Goal: Transaction & Acquisition: Obtain resource

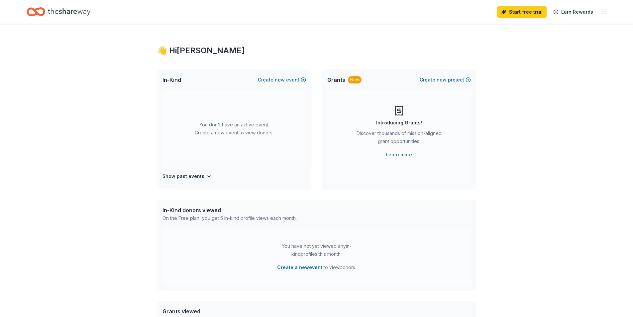
click at [400, 154] on link "Learn more" at bounding box center [399, 154] width 26 height 8
click at [192, 176] on h4 "Show past events" at bounding box center [183, 176] width 42 height 8
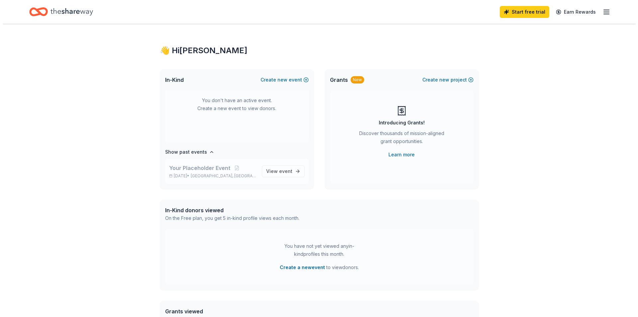
scroll to position [25, 0]
click at [198, 170] on span "Your Placeholder Event" at bounding box center [196, 167] width 61 height 8
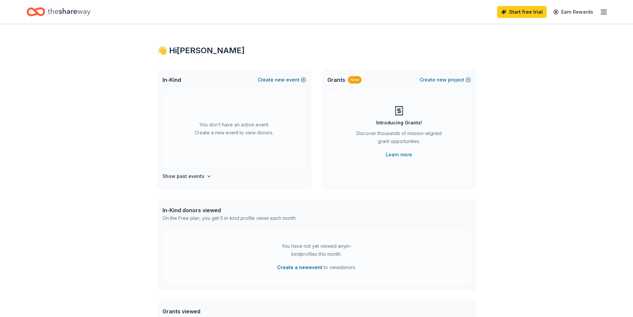
click at [277, 79] on span "new" at bounding box center [280, 80] width 10 height 8
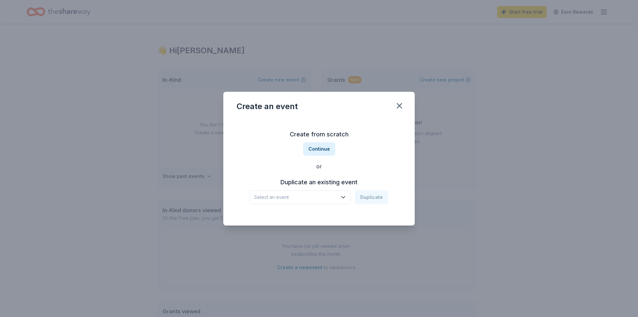
click at [346, 197] on icon "button" at bounding box center [343, 197] width 7 height 7
click at [291, 218] on div "Your Placeholder Event" at bounding box center [284, 215] width 54 height 8
click at [375, 199] on button "Duplicate" at bounding box center [371, 197] width 33 height 14
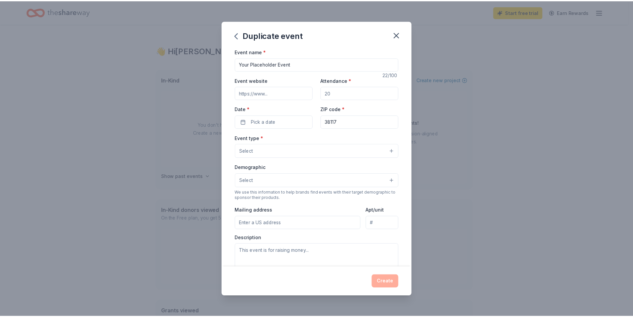
scroll to position [66, 0]
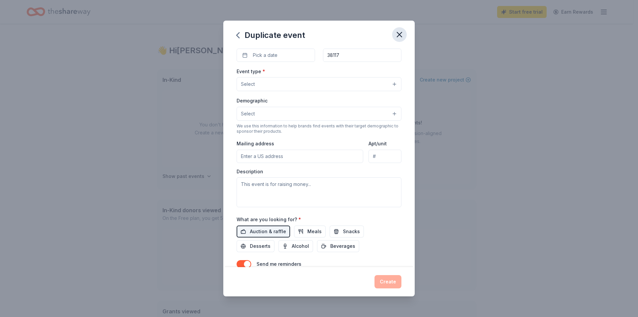
click at [396, 33] on icon "button" at bounding box center [399, 34] width 9 height 9
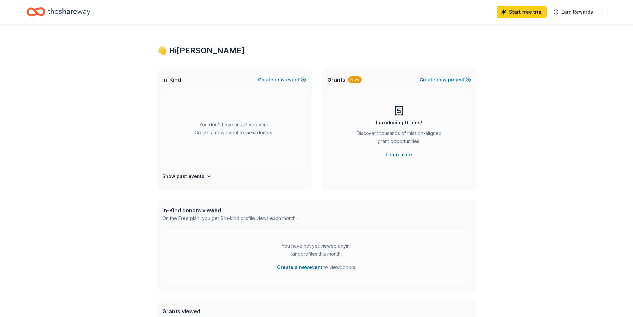
click at [280, 80] on span "new" at bounding box center [280, 80] width 10 height 8
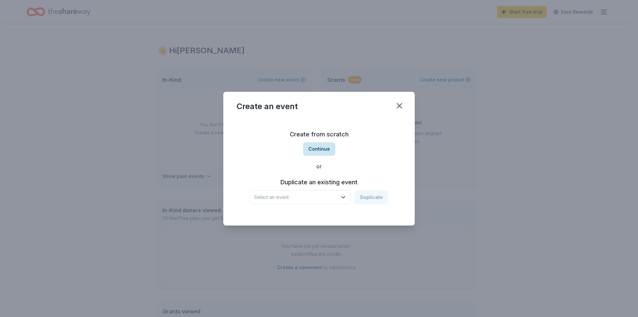
click at [324, 149] on button "Continue" at bounding box center [319, 148] width 32 height 13
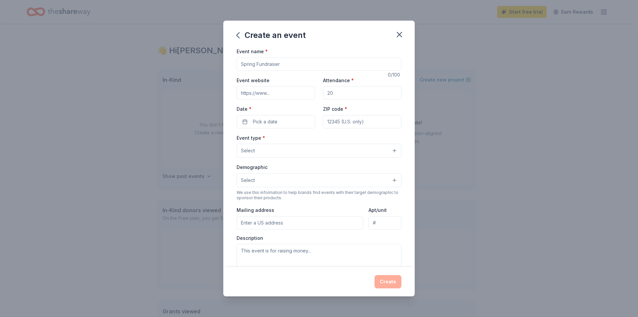
click at [274, 66] on input "Event name *" at bounding box center [319, 63] width 165 height 13
click at [399, 33] on icon "button" at bounding box center [399, 34] width 9 height 9
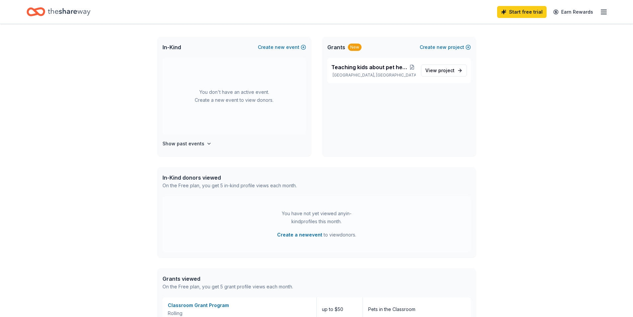
scroll to position [0, 0]
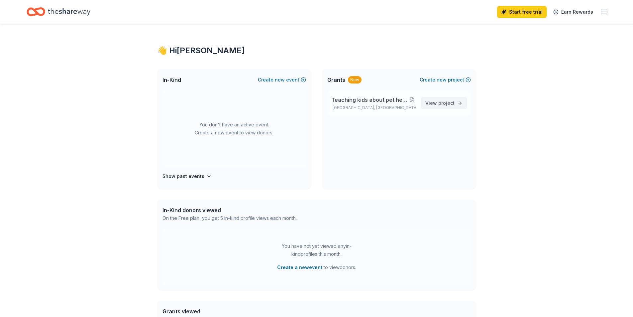
click at [444, 103] on span "project" at bounding box center [446, 103] width 16 height 6
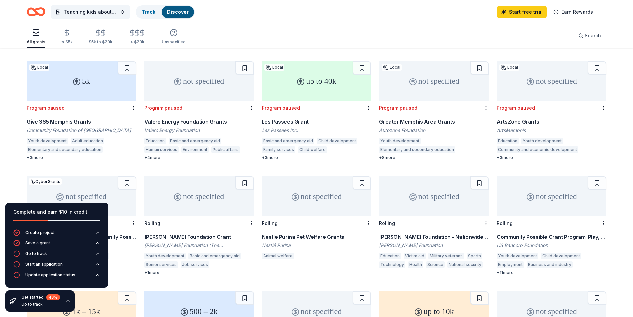
scroll to position [161, 0]
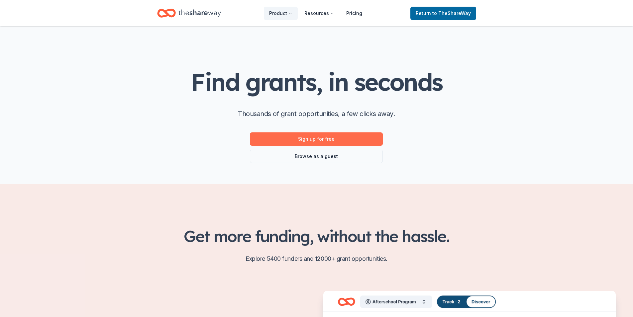
click at [320, 143] on link "Sign up for free" at bounding box center [316, 138] width 133 height 13
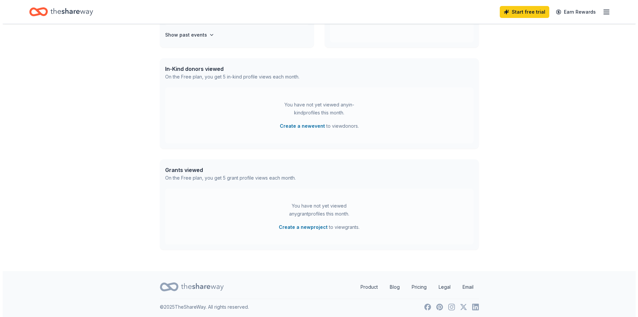
scroll to position [143, 0]
click at [306, 226] on button "Create a new project" at bounding box center [300, 225] width 49 height 8
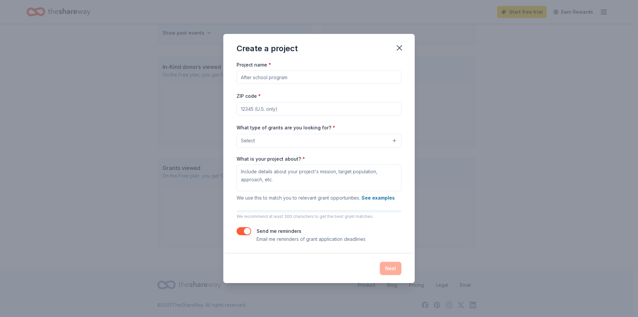
click at [263, 78] on input "Project name *" at bounding box center [319, 76] width 165 height 13
click at [267, 142] on button "Select" at bounding box center [319, 141] width 165 height 14
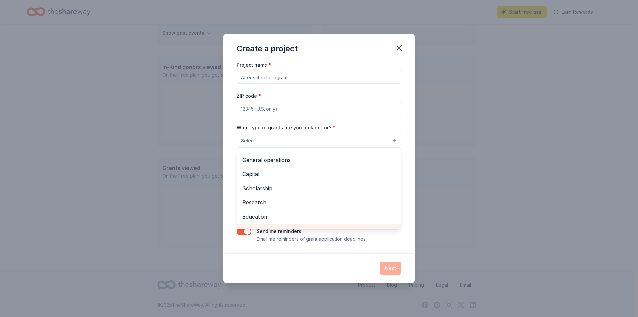
scroll to position [0, 0]
click at [263, 109] on div "Project name * ZIP code * What type of grants are you looking for? * Select Pro…" at bounding box center [319, 151] width 165 height 182
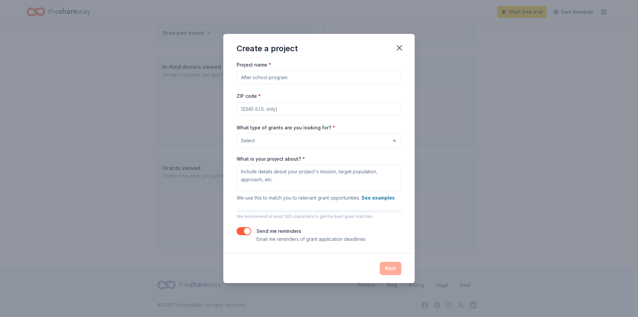
click at [254, 108] on input "ZIP code *" at bounding box center [319, 108] width 165 height 13
type input "38107"
click at [273, 141] on button "Select" at bounding box center [319, 141] width 165 height 14
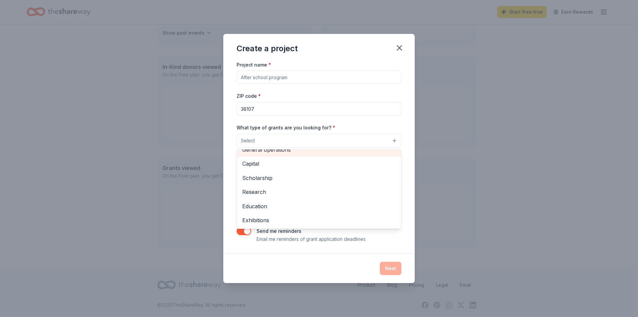
scroll to position [33, 0]
click at [449, 143] on div "Create a project Project name * ZIP code * 38107 What type of grants are you lo…" at bounding box center [319, 158] width 638 height 317
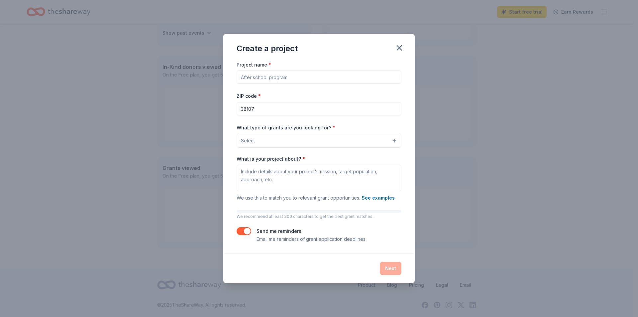
click at [296, 78] on input "Project name *" at bounding box center [319, 76] width 165 height 13
drag, startPoint x: 296, startPoint y: 78, endPoint x: 283, endPoint y: 78, distance: 13.0
click at [295, 78] on input "Project name *" at bounding box center [319, 76] width 165 height 13
drag, startPoint x: 283, startPoint y: 78, endPoint x: 246, endPoint y: 75, distance: 37.4
click at [273, 77] on input "Project name *" at bounding box center [319, 76] width 165 height 13
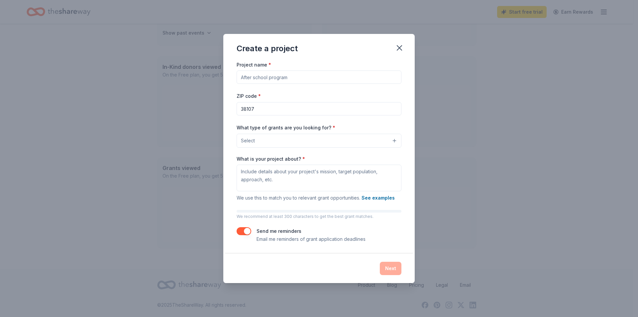
click at [257, 79] on input "Project name *" at bounding box center [319, 76] width 165 height 13
type input "Spay and Neuter program"
click at [251, 106] on input "38107" at bounding box center [319, 108] width 165 height 13
type input "38127"
click at [260, 142] on button "Select" at bounding box center [319, 141] width 165 height 14
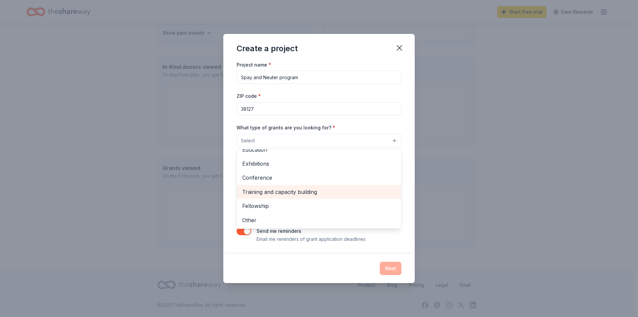
scroll to position [12, 0]
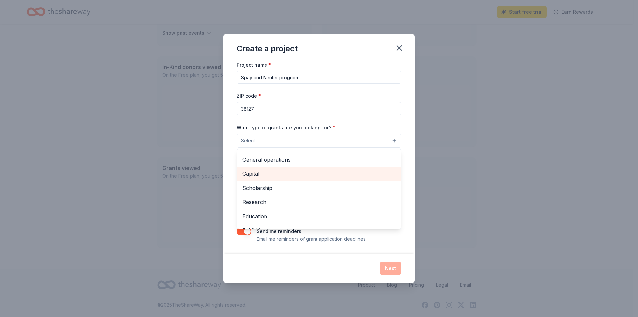
click at [251, 174] on span "Capital" at bounding box center [318, 173] width 153 height 9
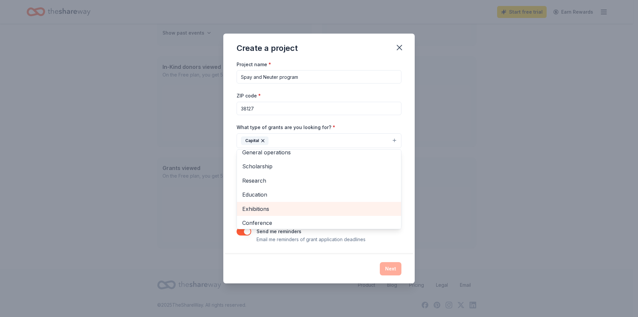
scroll to position [0, 0]
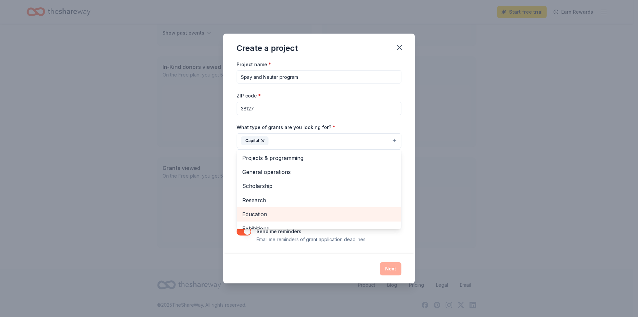
click at [260, 213] on span "Education" at bounding box center [318, 214] width 153 height 9
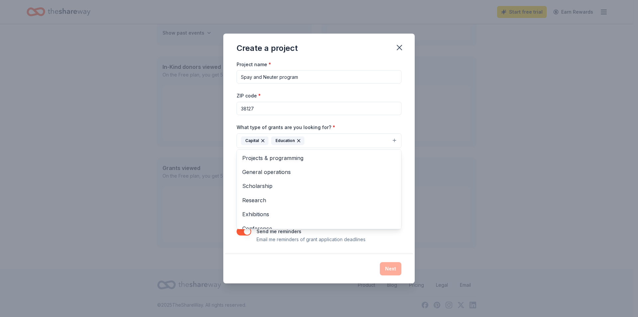
click at [458, 198] on div "Create a project Project name * Spay and Neuter program ZIP code * 38127 What t…" at bounding box center [319, 158] width 638 height 317
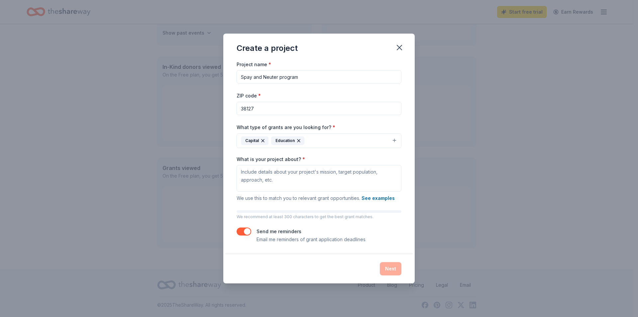
click at [241, 76] on input "Spay and Neuter program" at bounding box center [319, 76] width 165 height 13
type input "Teaching kids about pet health/Spay and Neuter program"
drag, startPoint x: 277, startPoint y: 180, endPoint x: 239, endPoint y: 171, distance: 39.6
click at [239, 171] on textarea "What is your project about? *" at bounding box center [319, 178] width 165 height 27
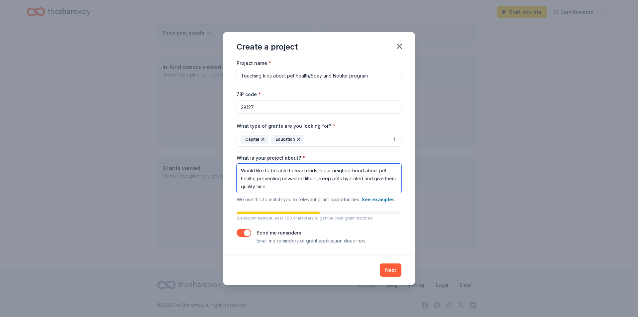
click at [319, 178] on textarea "Would like to be able to teach kids in our neighborhood about pet health, preve…" at bounding box center [319, 177] width 165 height 29
click at [324, 187] on textarea "Would like to be able to teach kids in our neighborhood about pet health, preve…" at bounding box center [319, 177] width 165 height 29
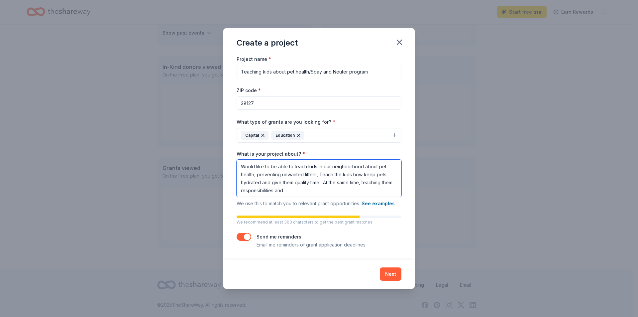
click at [288, 191] on textarea "Would like to be able to teach kids in our neighborhood about pet health, preve…" at bounding box center [319, 177] width 165 height 37
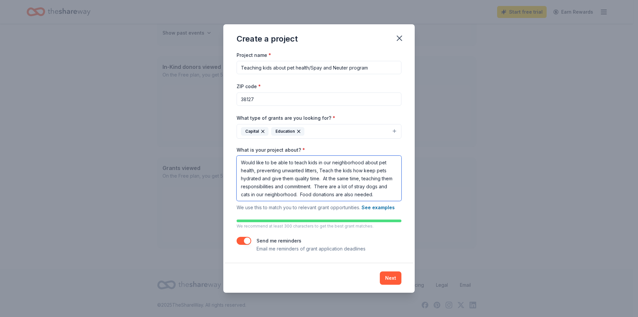
click at [309, 193] on textarea "Would like to be able to teach kids in our neighborhood about pet health, preve…" at bounding box center [319, 177] width 165 height 45
type textarea "Would like to be able to teach kids in our neighborhood about pet health, preve…"
click at [394, 279] on button "Next" at bounding box center [391, 277] width 22 height 13
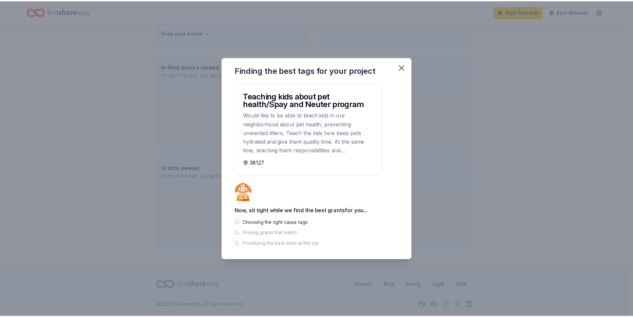
scroll to position [130, 0]
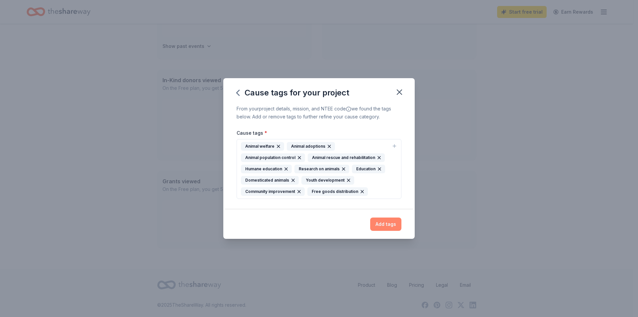
click at [390, 224] on button "Add tags" at bounding box center [385, 223] width 31 height 13
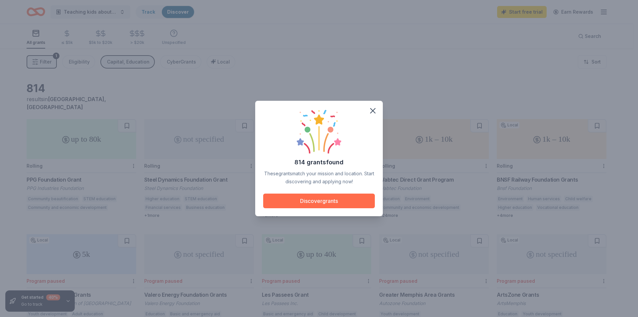
click at [325, 204] on button "Discover grants" at bounding box center [319, 200] width 112 height 15
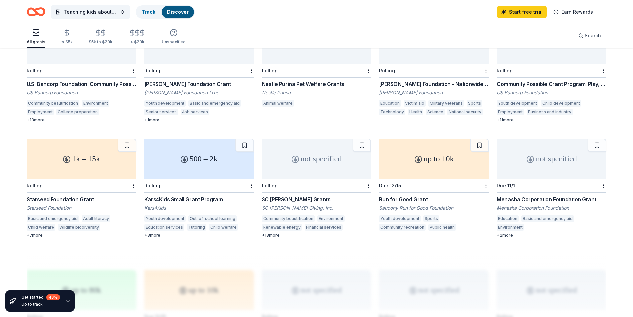
scroll to position [233, 0]
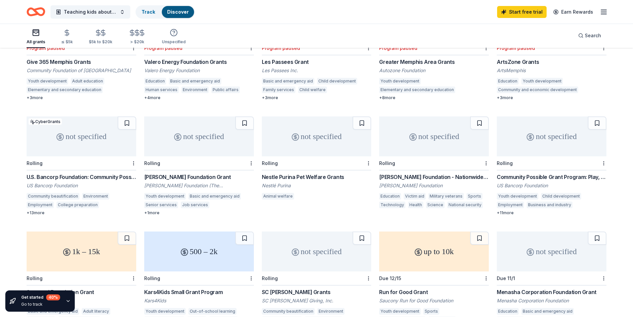
click at [390, 95] on div "+ 8 more" at bounding box center [434, 97] width 110 height 5
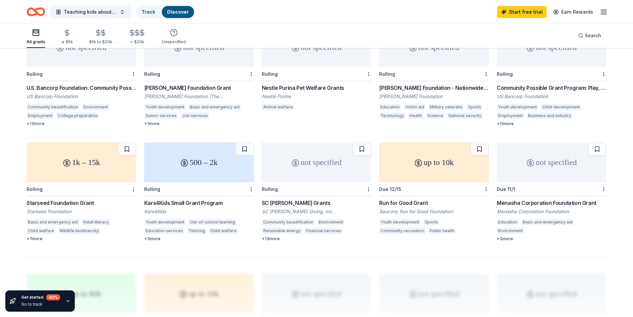
scroll to position [365, 0]
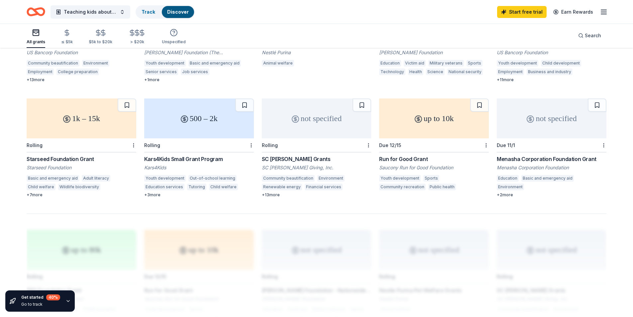
click at [506, 192] on div "+ 2 more" at bounding box center [552, 194] width 110 height 5
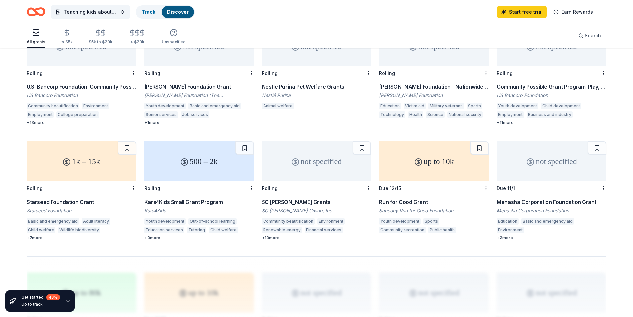
scroll to position [266, 0]
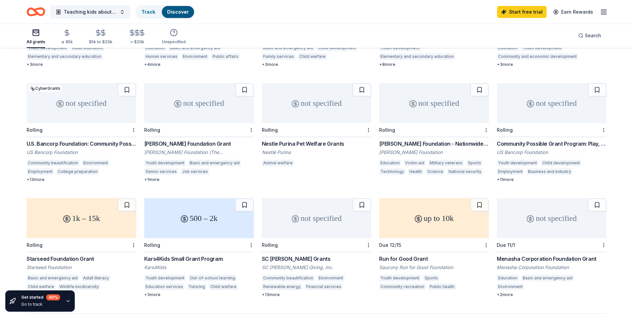
click at [279, 140] on div "Nestle Purina Pet Welfare Grants" at bounding box center [317, 144] width 110 height 8
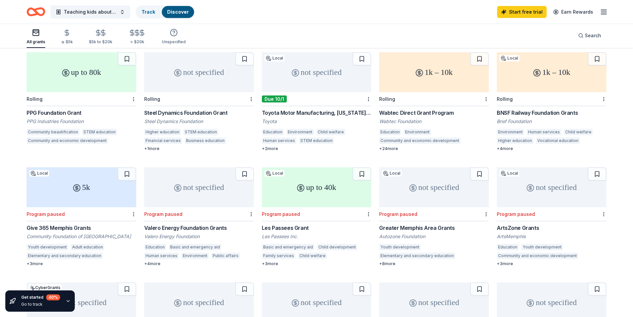
scroll to position [0, 0]
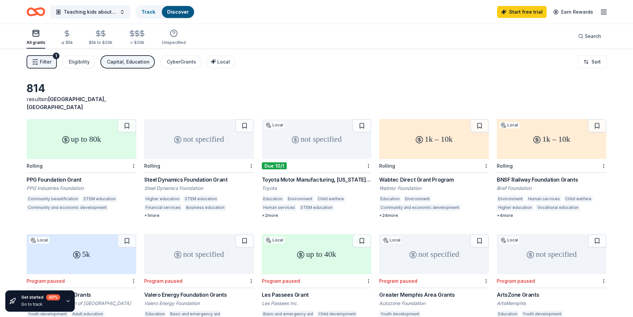
click at [53, 61] on button "Filter 1" at bounding box center [42, 61] width 30 height 13
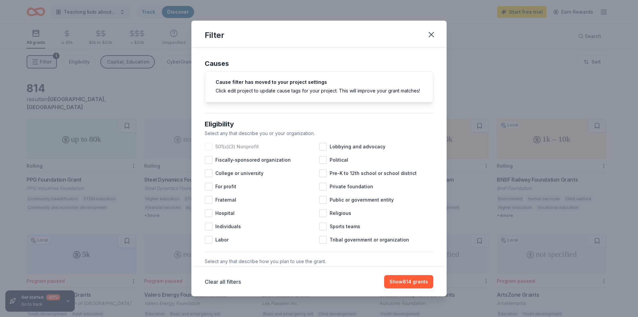
click at [209, 150] on div at bounding box center [209, 147] width 8 height 8
click at [415, 282] on button "Show 672 grants" at bounding box center [408, 281] width 50 height 13
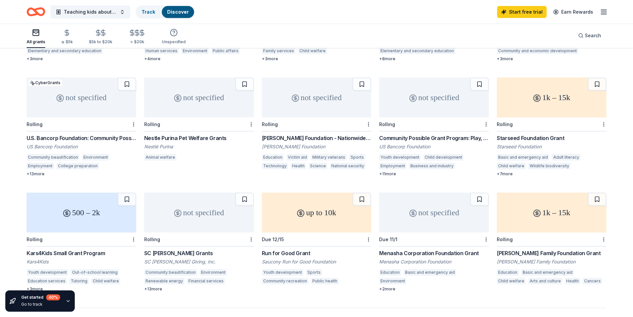
scroll to position [228, 0]
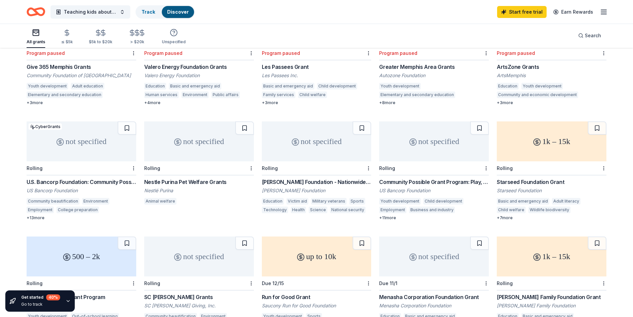
click at [185, 178] on div "Nestle Purina Pet Welfare Grants" at bounding box center [199, 182] width 110 height 8
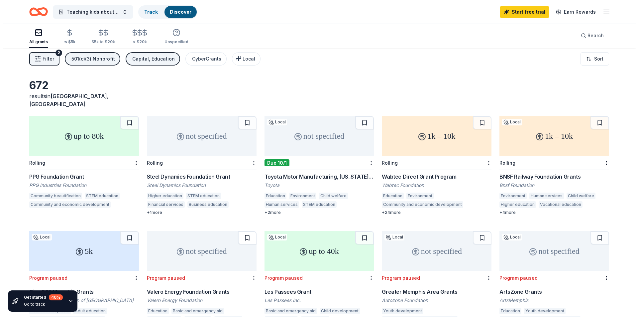
scroll to position [0, 0]
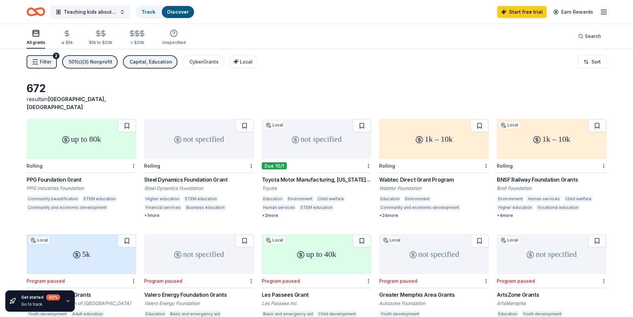
click at [49, 61] on span "Filter" at bounding box center [46, 62] width 12 height 8
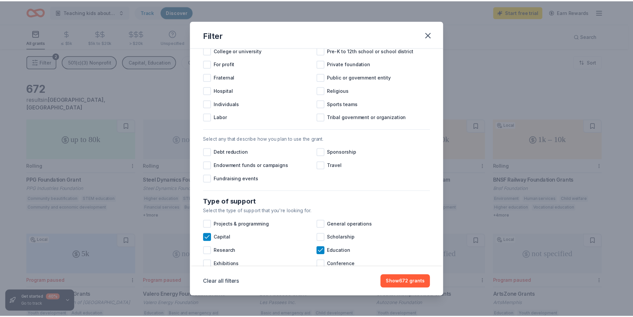
scroll to position [166, 0]
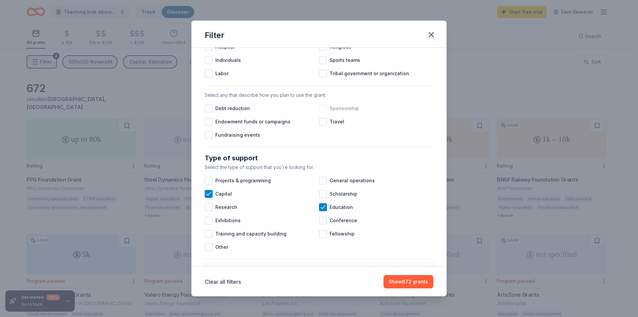
click at [321, 112] on div at bounding box center [323, 108] width 8 height 8
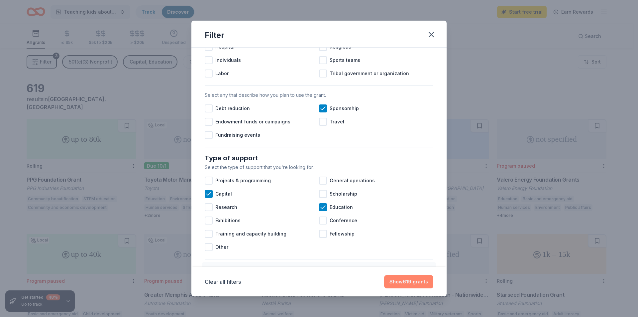
click at [413, 285] on button "Show 619 grants" at bounding box center [408, 281] width 49 height 13
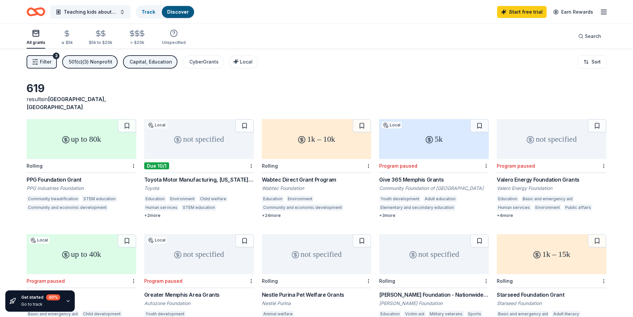
click at [41, 61] on span "Filter" at bounding box center [46, 62] width 12 height 8
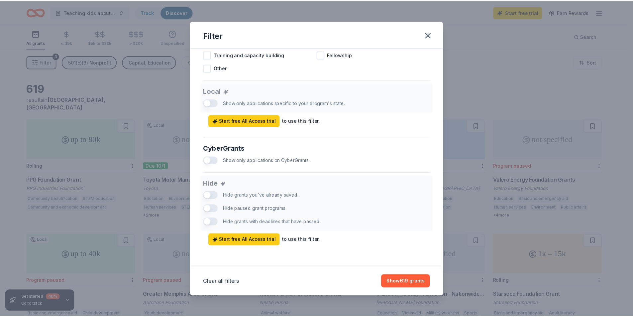
scroll to position [352, 0]
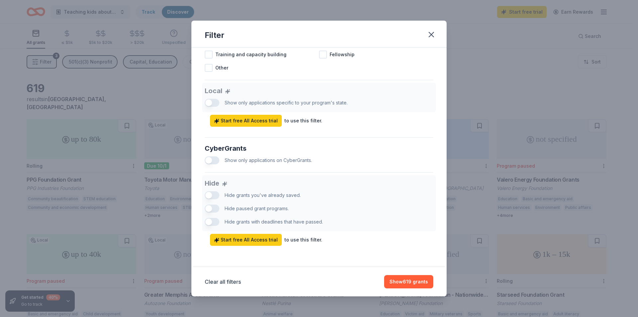
click at [215, 209] on div "Hide Hide grants you've already saved. Hide paused grant programs. Hide grants …" at bounding box center [319, 210] width 229 height 70
click at [205, 208] on div "Hide Hide grants you've already saved. Hide paused grant programs. Hide grants …" at bounding box center [319, 210] width 229 height 70
drag, startPoint x: 209, startPoint y: 208, endPoint x: 213, endPoint y: 207, distance: 4.0
click at [213, 207] on div "Hide Hide grants you've already saved. Hide paused grant programs. Hide grants …" at bounding box center [319, 210] width 229 height 70
click at [218, 209] on div "Hide Hide grants you've already saved. Hide paused grant programs. Hide grants …" at bounding box center [319, 210] width 229 height 70
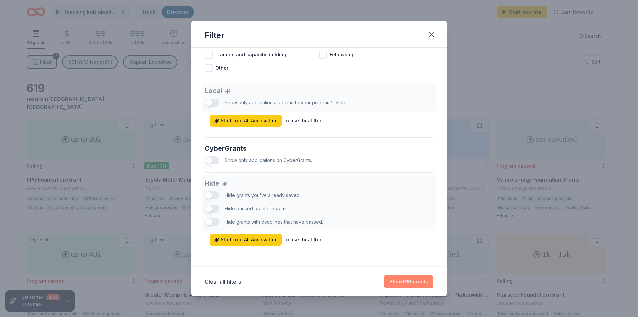
click at [412, 281] on button "Show 619 grants" at bounding box center [408, 281] width 49 height 13
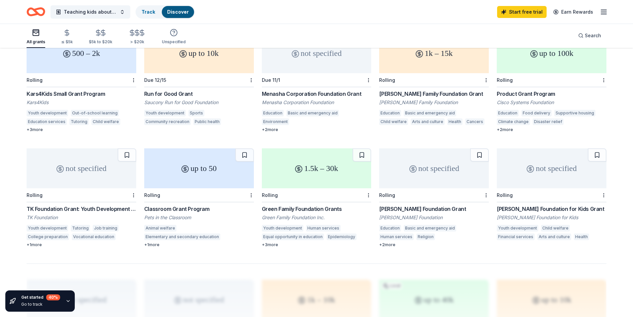
scroll to position [327, 0]
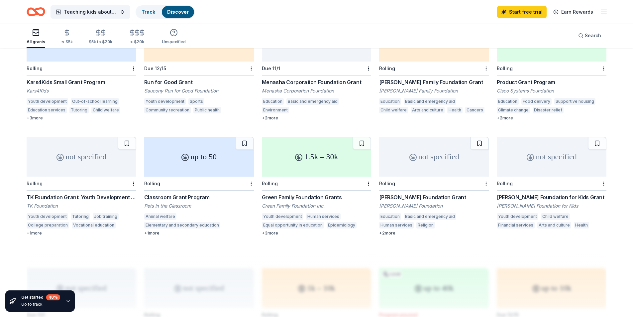
click at [180, 194] on div "Classroom Grant Program Pets in the Classroom Animal welfare Elementary and sec…" at bounding box center [199, 214] width 110 height 43
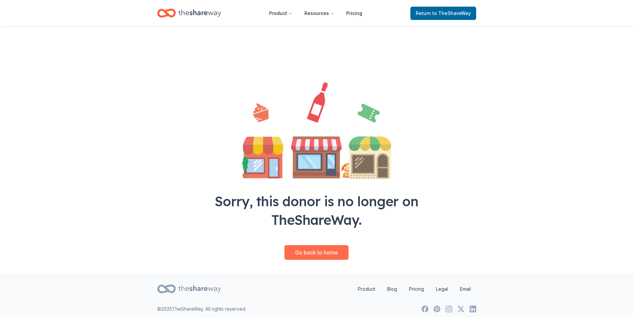
click at [316, 254] on link "Go back to home" at bounding box center [316, 252] width 64 height 15
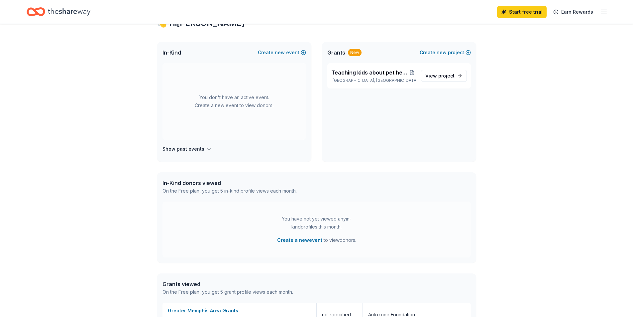
scroll to position [66, 0]
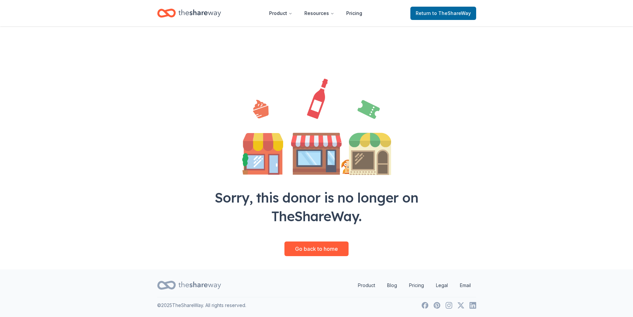
scroll to position [4, 0]
click at [435, 14] on span "to TheShareWay" at bounding box center [451, 13] width 39 height 6
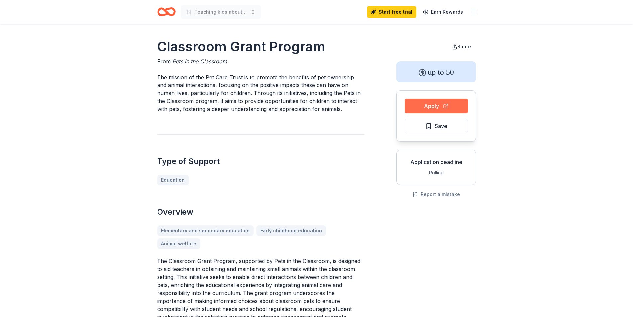
click at [433, 107] on button "Apply" at bounding box center [436, 106] width 63 height 15
